Goal: Information Seeking & Learning: Learn about a topic

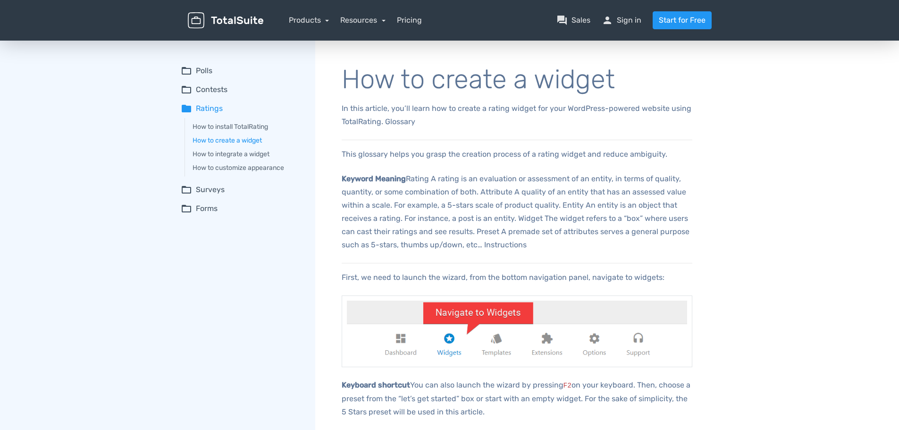
drag, startPoint x: 124, startPoint y: 213, endPoint x: 133, endPoint y: 110, distance: 102.8
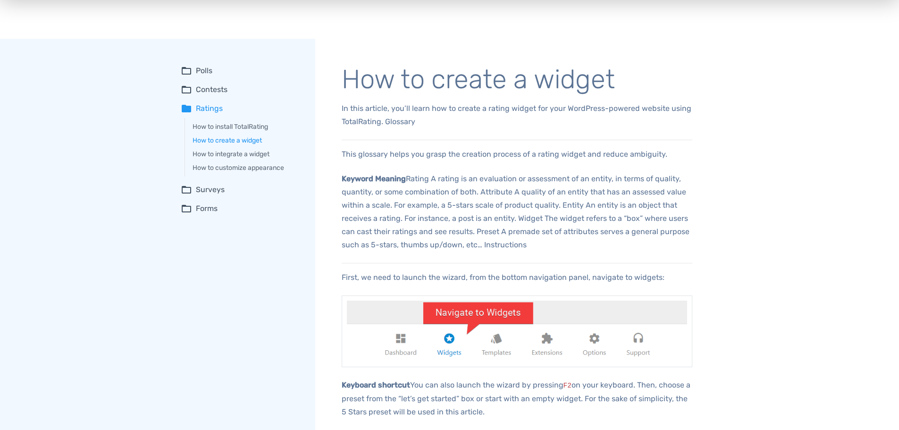
drag, startPoint x: 231, startPoint y: 280, endPoint x: 243, endPoint y: 77, distance: 202.7
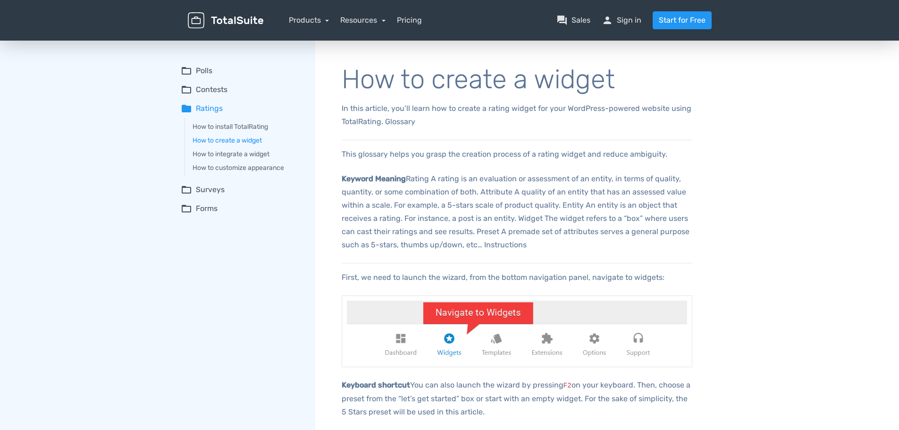
drag, startPoint x: 302, startPoint y: 271, endPoint x: 303, endPoint y: 208, distance: 63.2
click at [229, 125] on link "How to install TotalRating" at bounding box center [246, 127] width 109 height 10
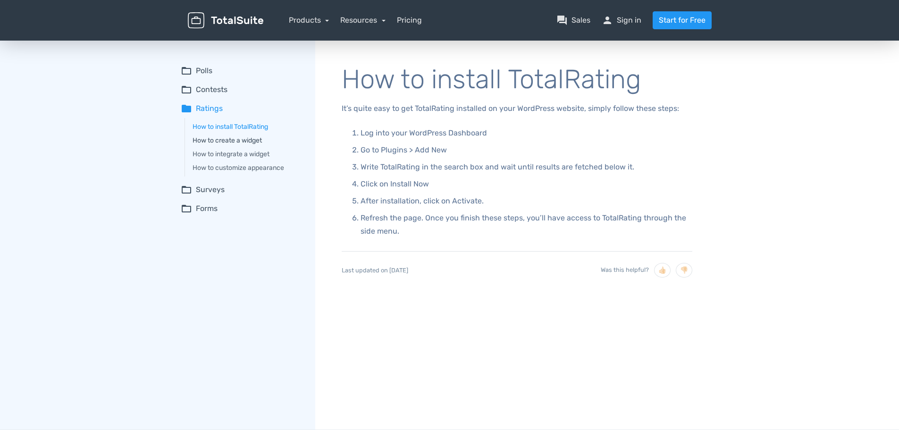
click at [252, 138] on link "How to create a widget" at bounding box center [246, 140] width 109 height 10
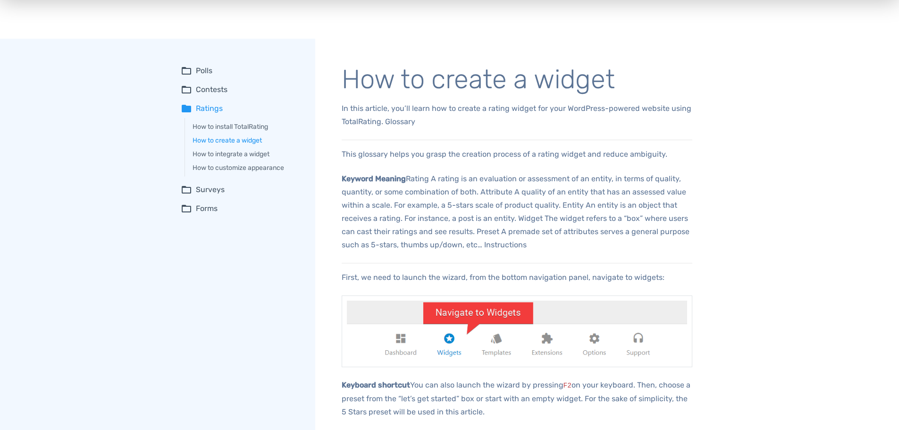
drag, startPoint x: 194, startPoint y: 237, endPoint x: 226, endPoint y: 63, distance: 176.4
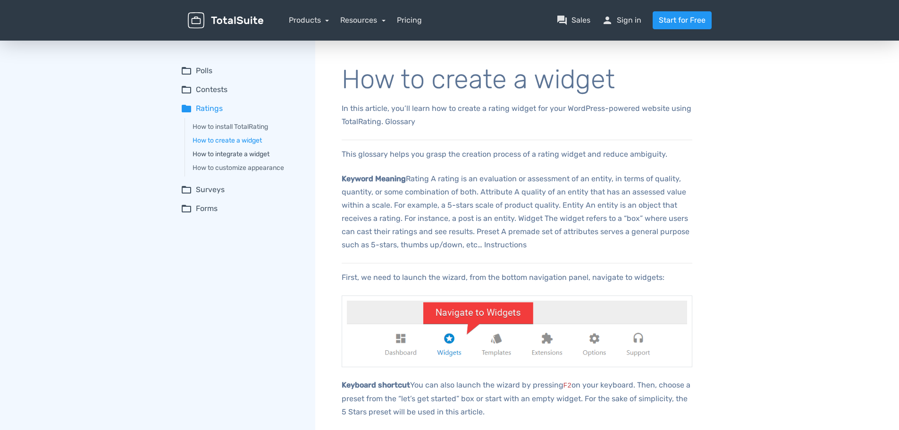
click at [219, 156] on link "How to integrate a widget" at bounding box center [246, 154] width 109 height 10
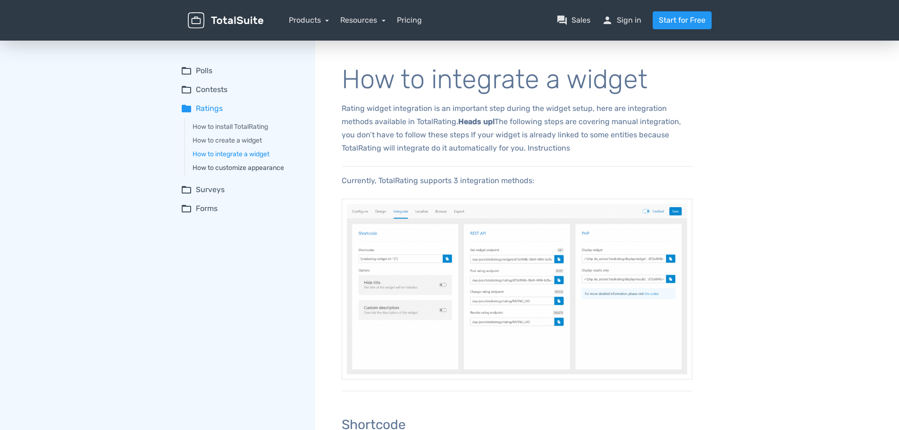
click at [228, 168] on link "How to customize appearance" at bounding box center [246, 168] width 109 height 10
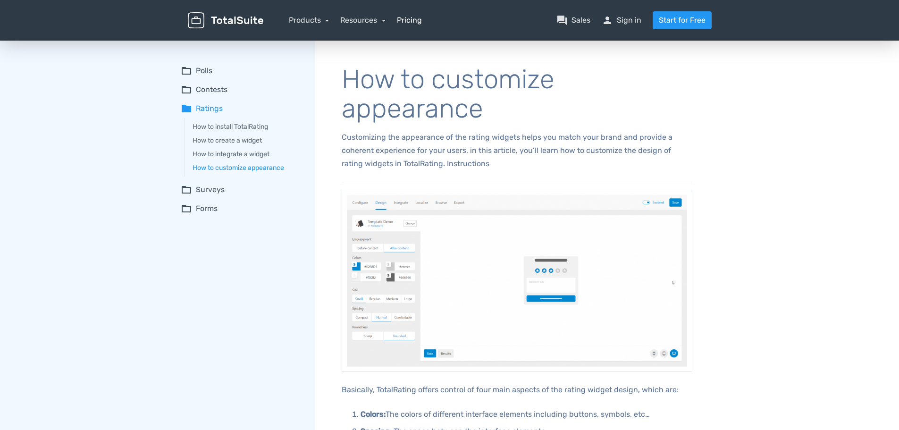
click at [417, 23] on link "Pricing" at bounding box center [409, 20] width 25 height 11
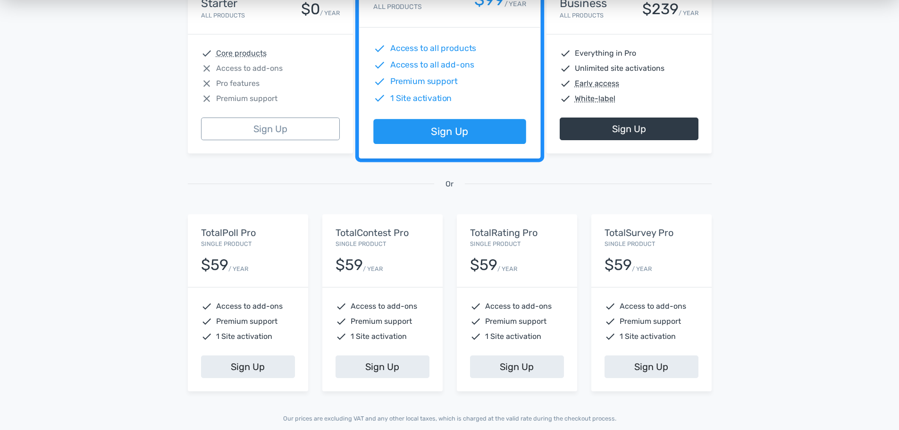
scroll to position [236, 0]
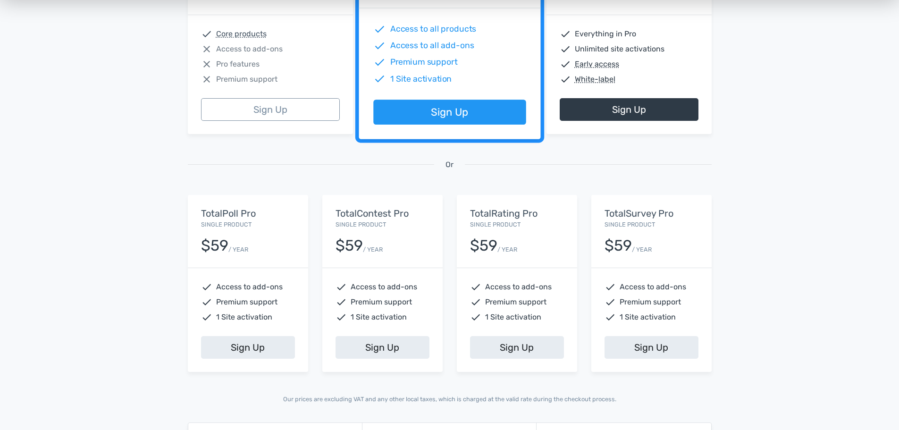
drag, startPoint x: 100, startPoint y: 199, endPoint x: 110, endPoint y: 153, distance: 46.3
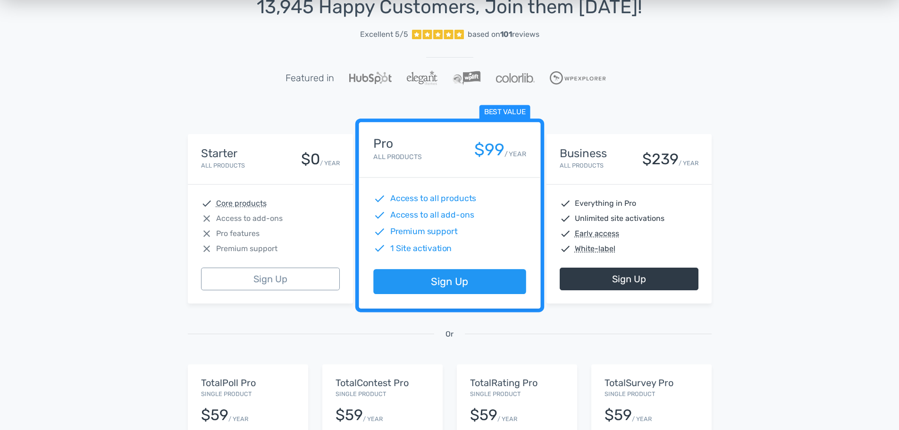
scroll to position [0, 0]
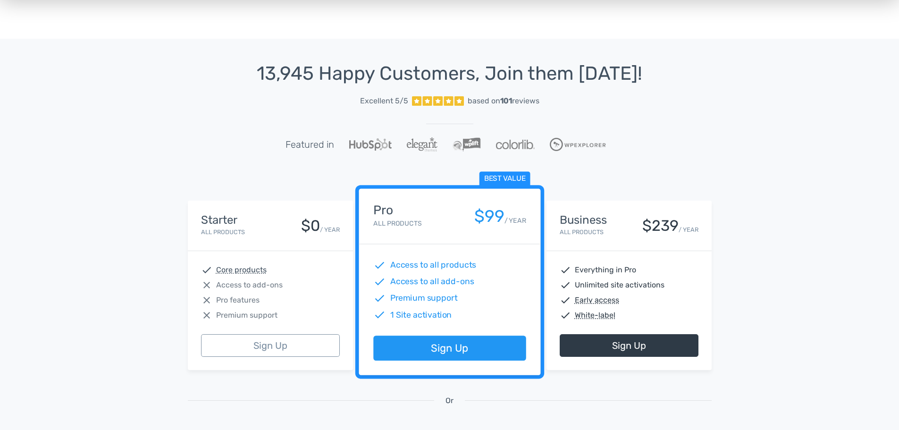
drag, startPoint x: 199, startPoint y: 105, endPoint x: 200, endPoint y: 75, distance: 30.7
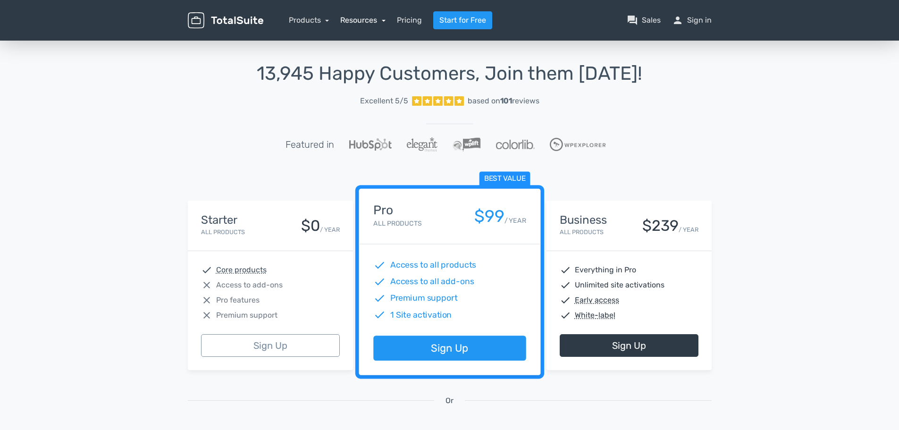
click at [364, 16] on link "Resources" at bounding box center [362, 20] width 45 height 9
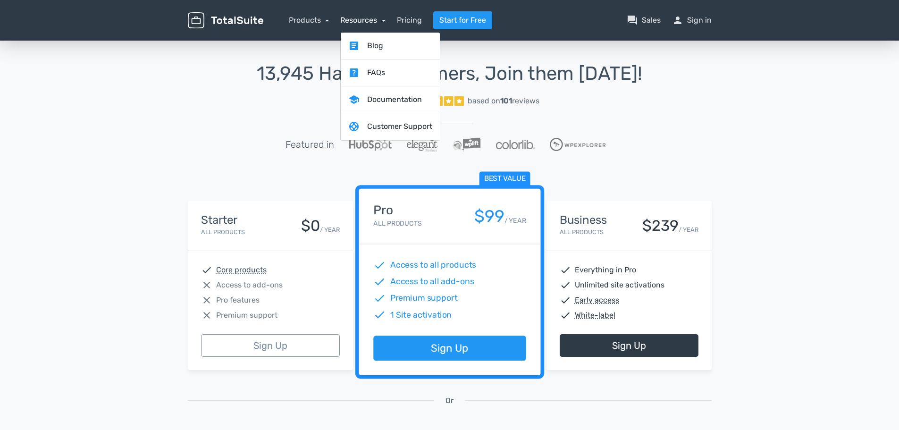
click at [364, 16] on link "Resources" at bounding box center [362, 20] width 45 height 9
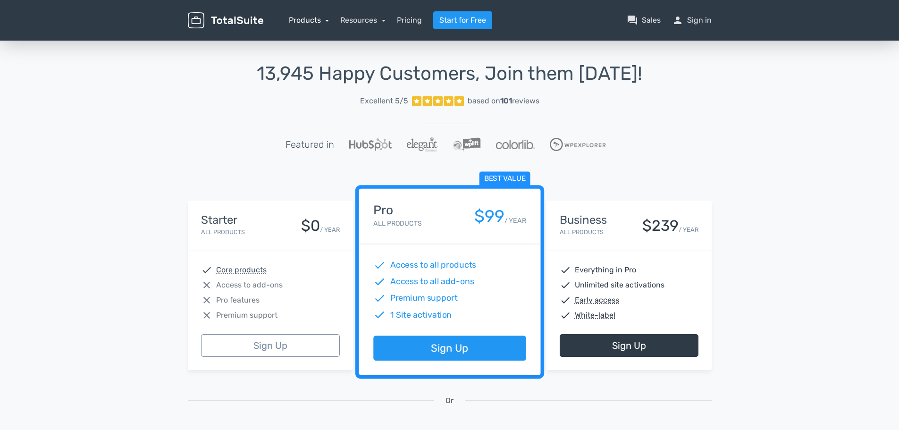
click at [314, 18] on link "Products" at bounding box center [309, 20] width 41 height 9
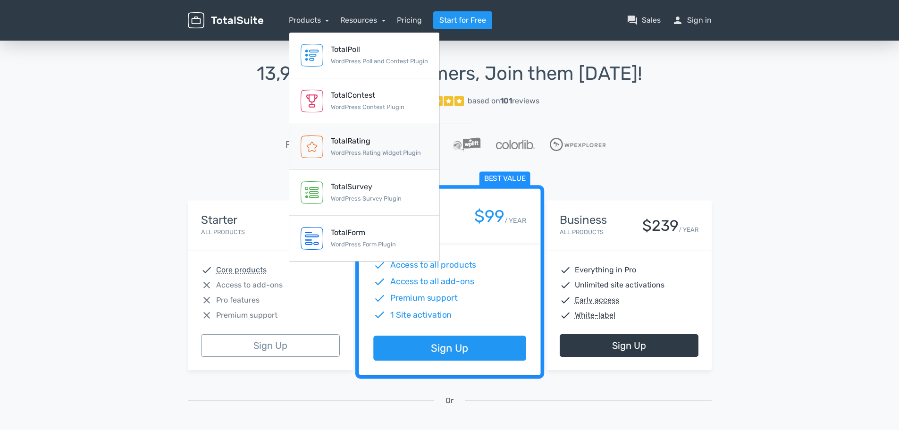
click at [355, 152] on small "WordPress Rating Widget Plugin" at bounding box center [376, 152] width 90 height 7
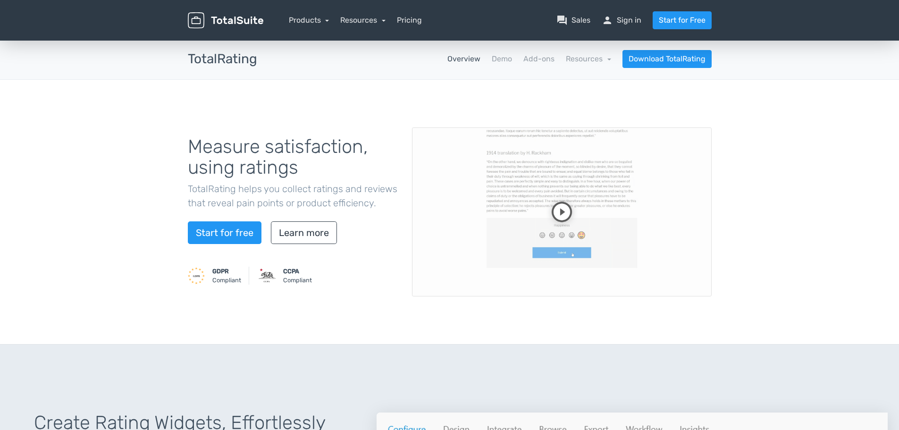
click at [570, 199] on video at bounding box center [562, 211] width 300 height 169
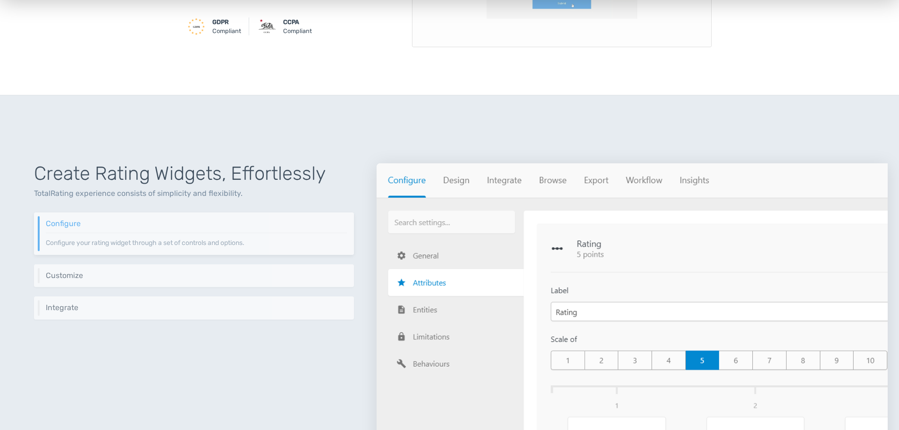
scroll to position [377, 0]
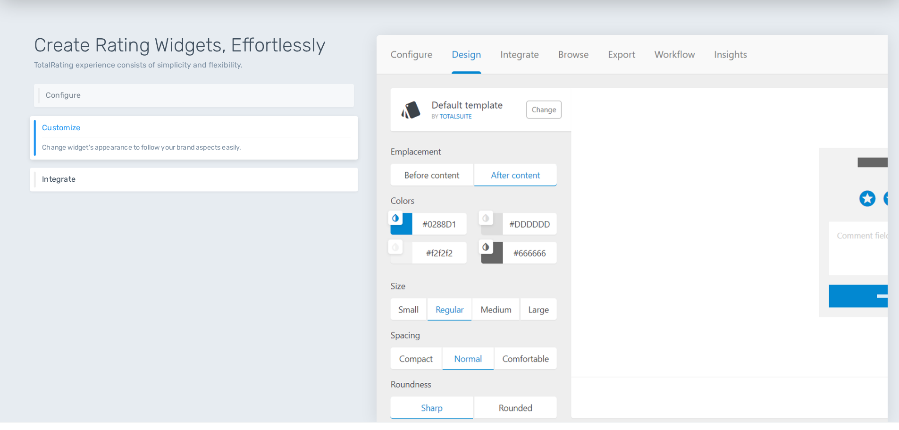
click at [198, 181] on h6 "Integrate" at bounding box center [196, 179] width 308 height 8
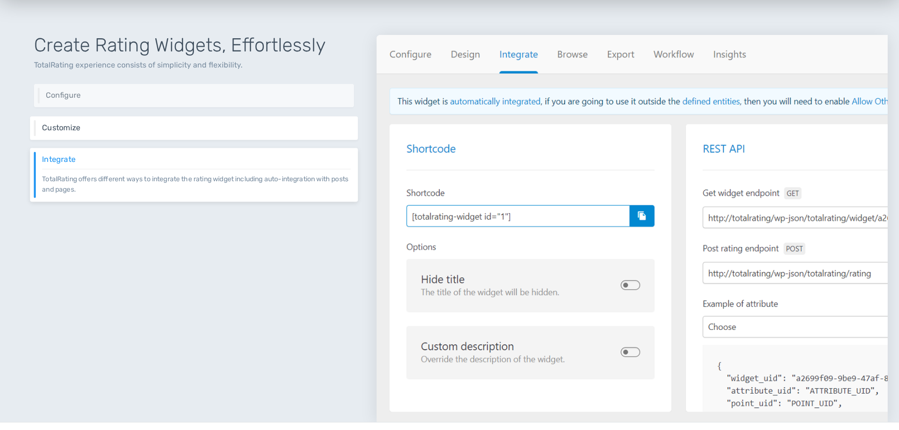
click at [206, 120] on div "Customize Change widget's appearance to follow your brand aspects easily." at bounding box center [194, 128] width 328 height 24
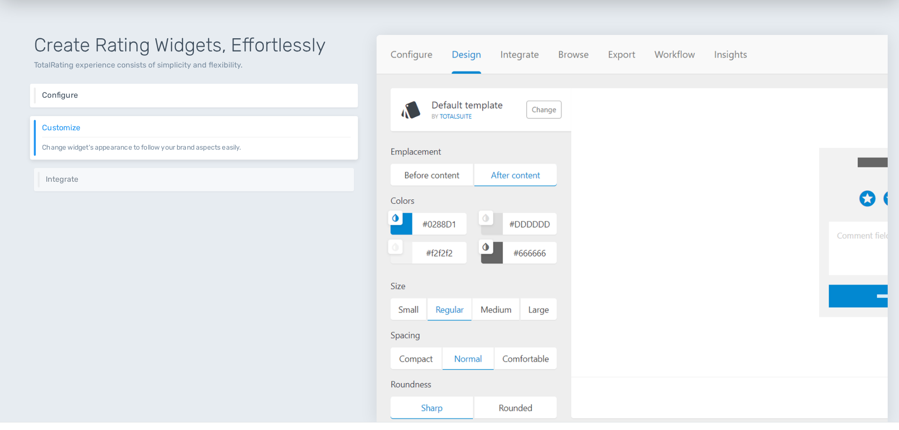
click at [207, 101] on div "Configure Configure your rating widget through a set of controls and options." at bounding box center [194, 96] width 328 height 24
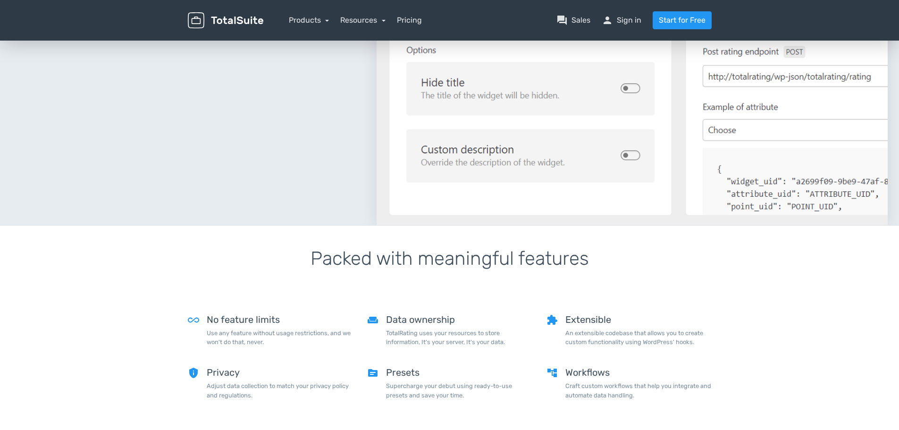
scroll to position [0, 0]
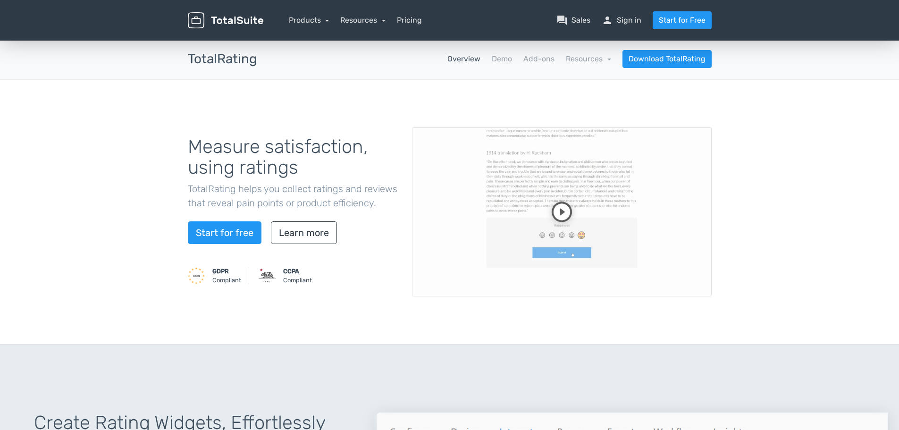
drag, startPoint x: 110, startPoint y: 318, endPoint x: 133, endPoint y: 105, distance: 214.5
click at [549, 61] on link "Add-ons" at bounding box center [538, 58] width 31 height 11
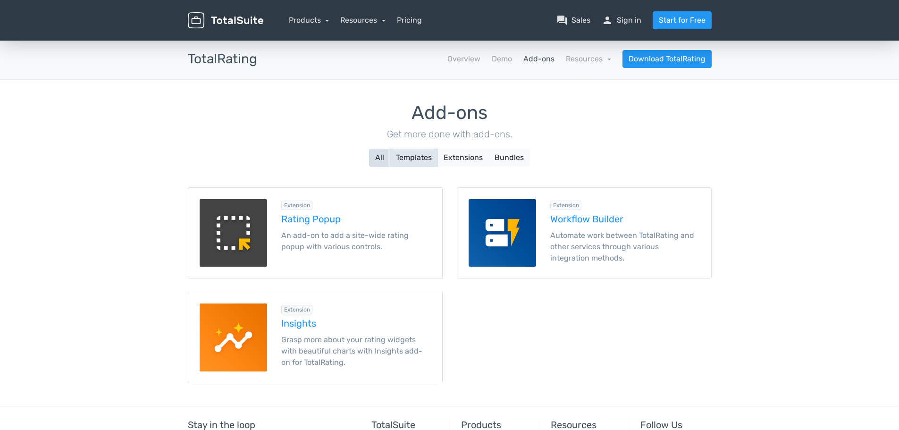
click at [410, 161] on button "Templates" at bounding box center [414, 158] width 48 height 18
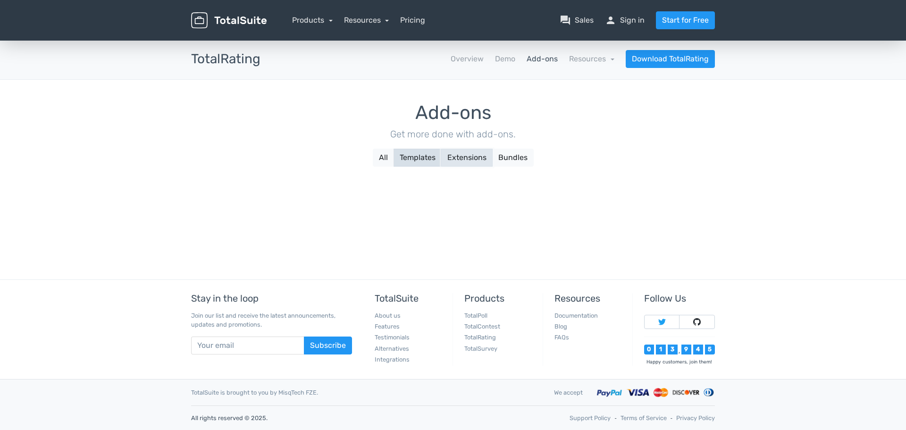
click at [457, 158] on button "Extensions" at bounding box center [466, 158] width 51 height 18
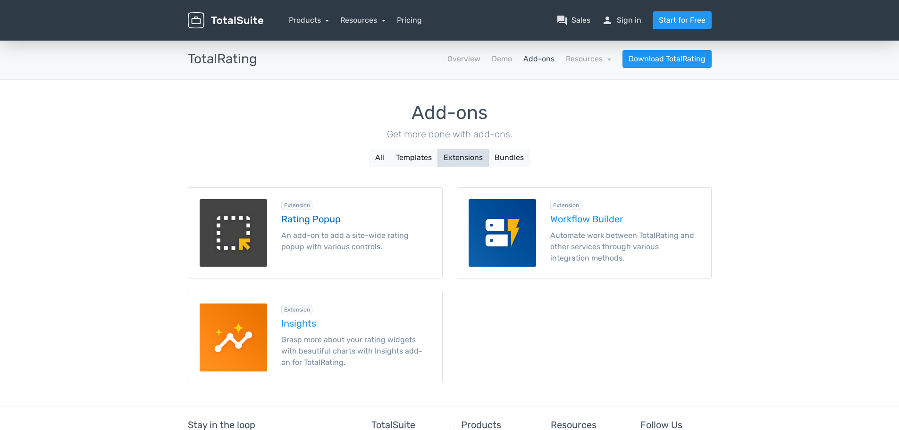
click at [293, 223] on h5 "Rating Popup" at bounding box center [356, 219] width 150 height 10
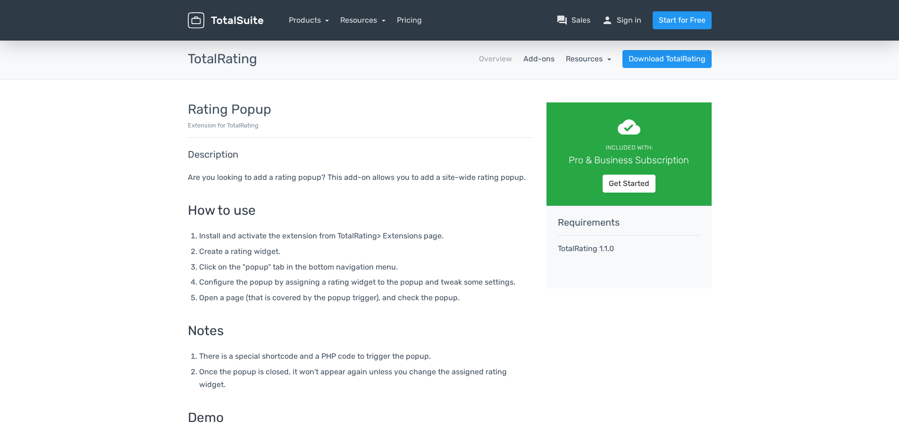
click at [595, 61] on link "Resources" at bounding box center [588, 58] width 45 height 9
click at [593, 58] on link "Resources" at bounding box center [588, 58] width 45 height 9
click at [491, 56] on link "Overview" at bounding box center [495, 58] width 33 height 11
